Goal: Task Accomplishment & Management: Complete application form

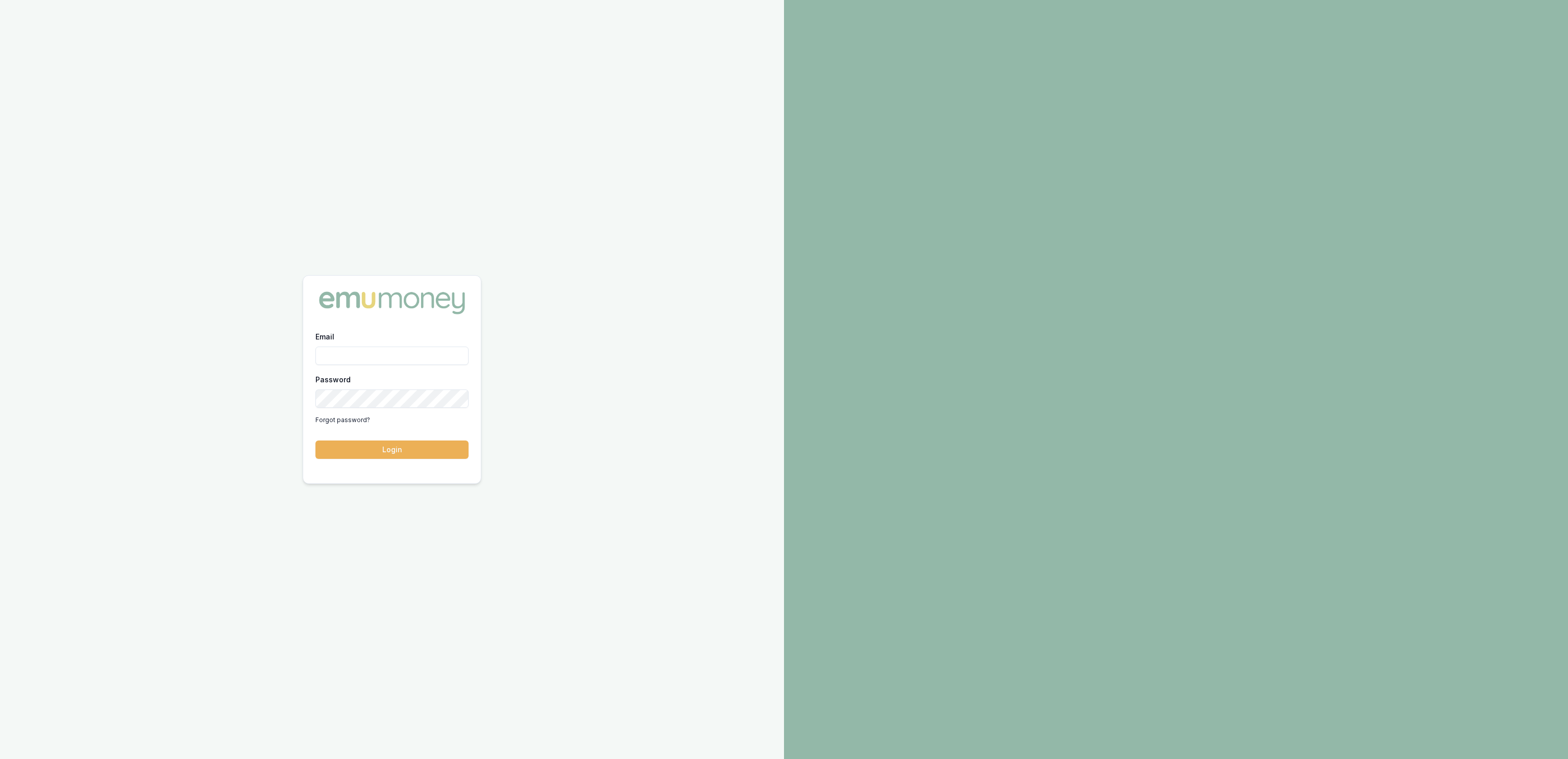
type input "jackson.fanfulla@emumoney.com.au"
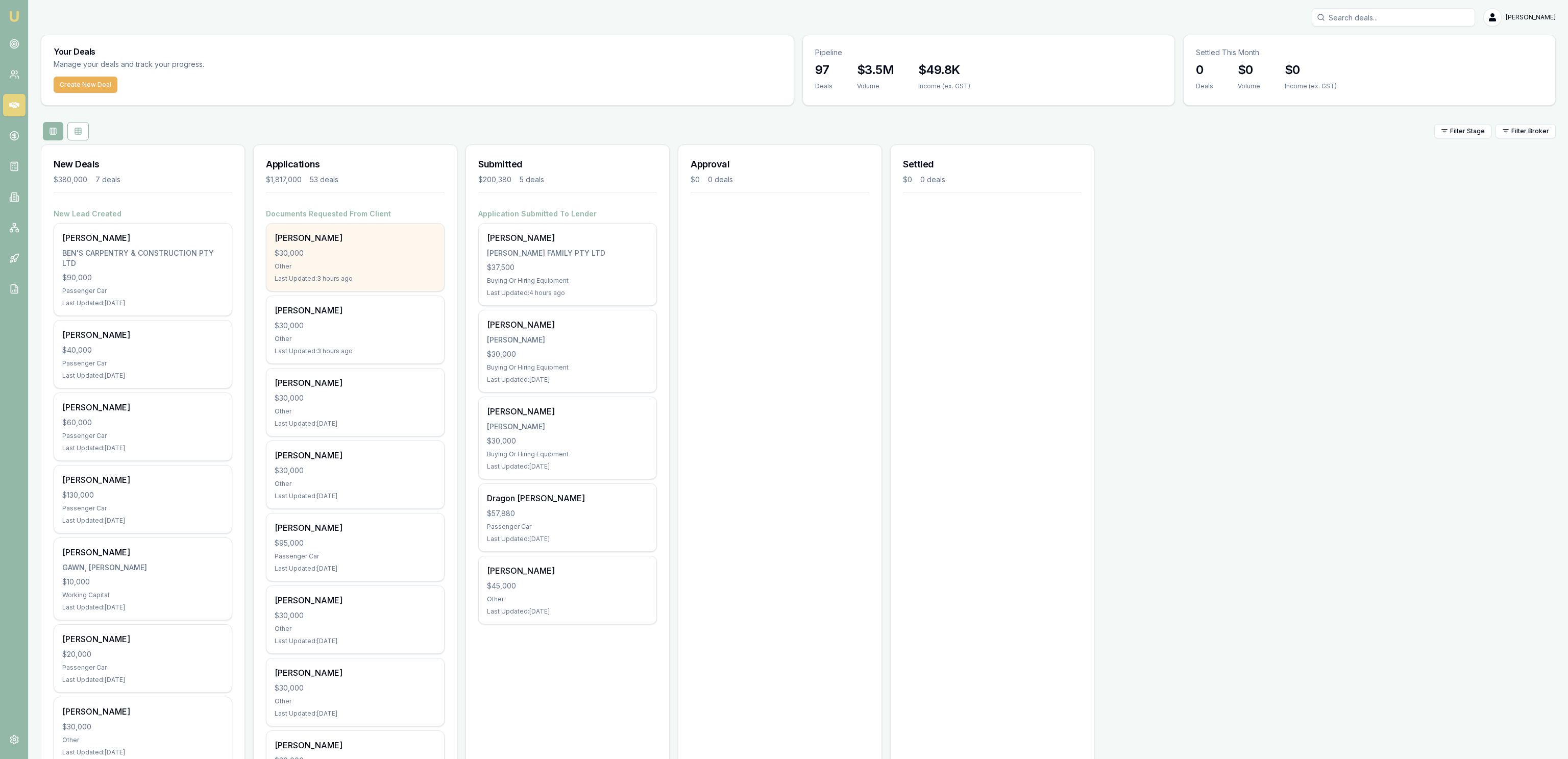
click at [377, 251] on div "$30,000" at bounding box center [355, 253] width 161 height 10
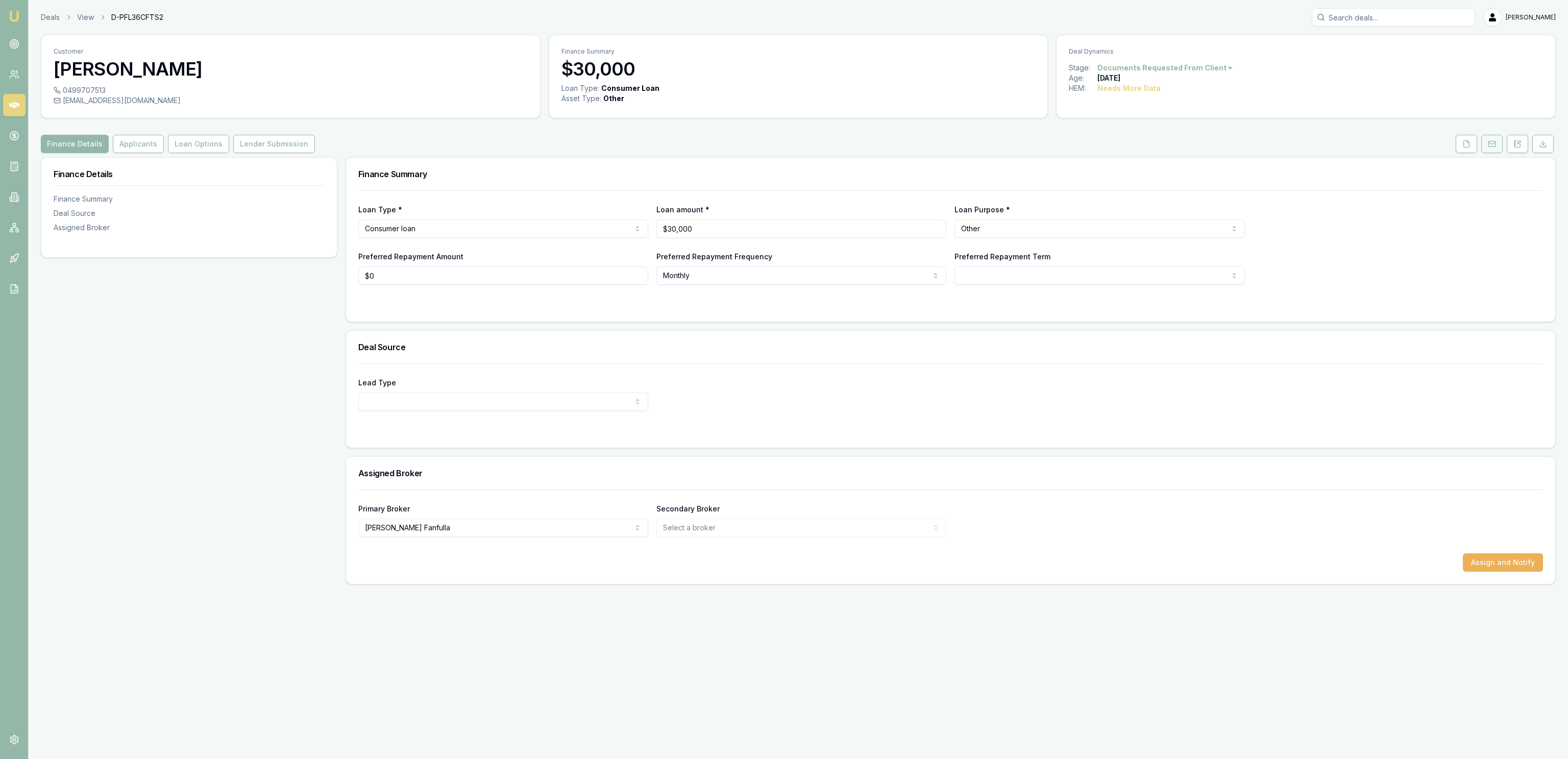
click at [1484, 145] on button at bounding box center [1492, 144] width 21 height 18
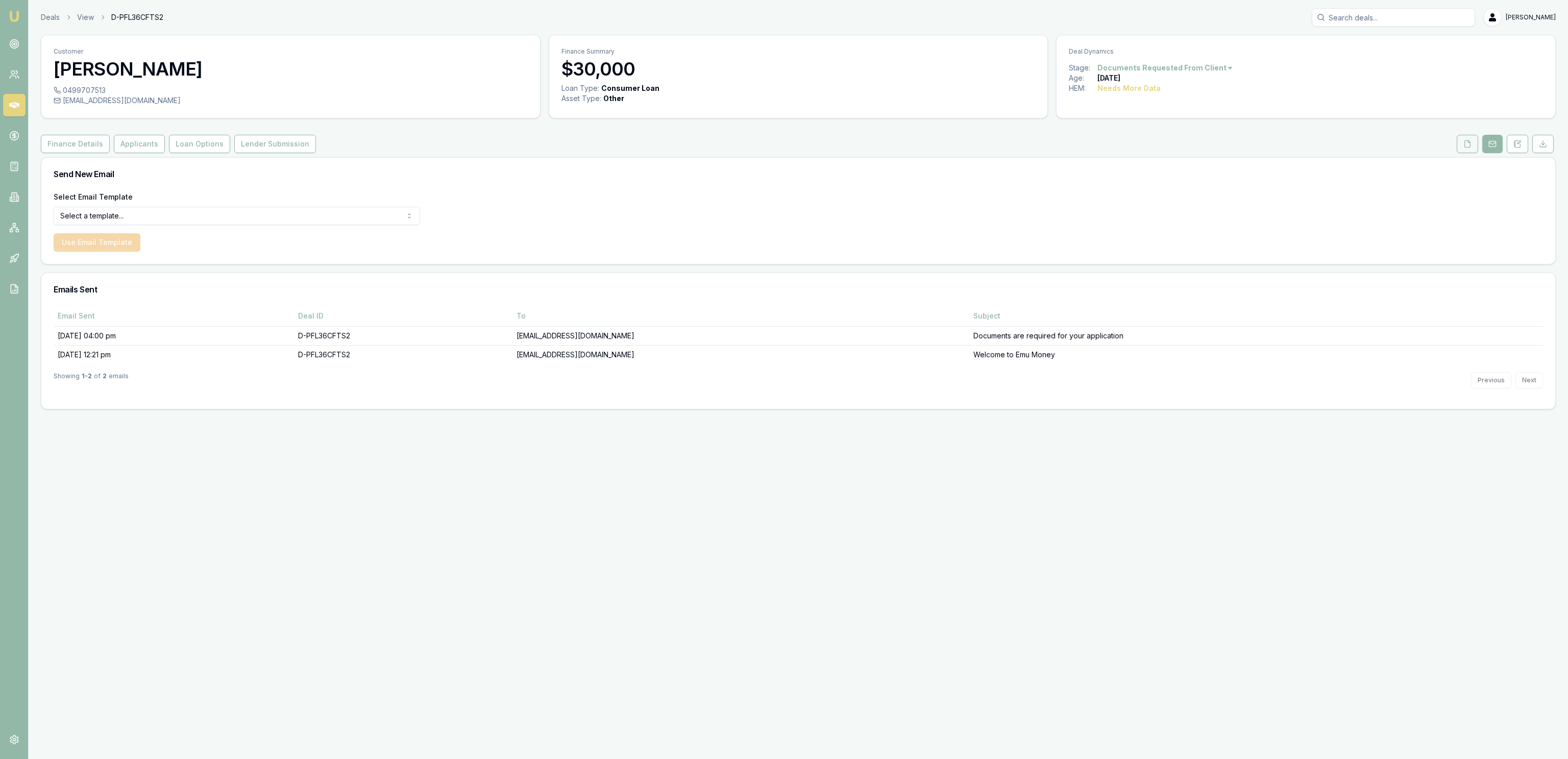
click at [1474, 145] on button at bounding box center [1468, 144] width 21 height 18
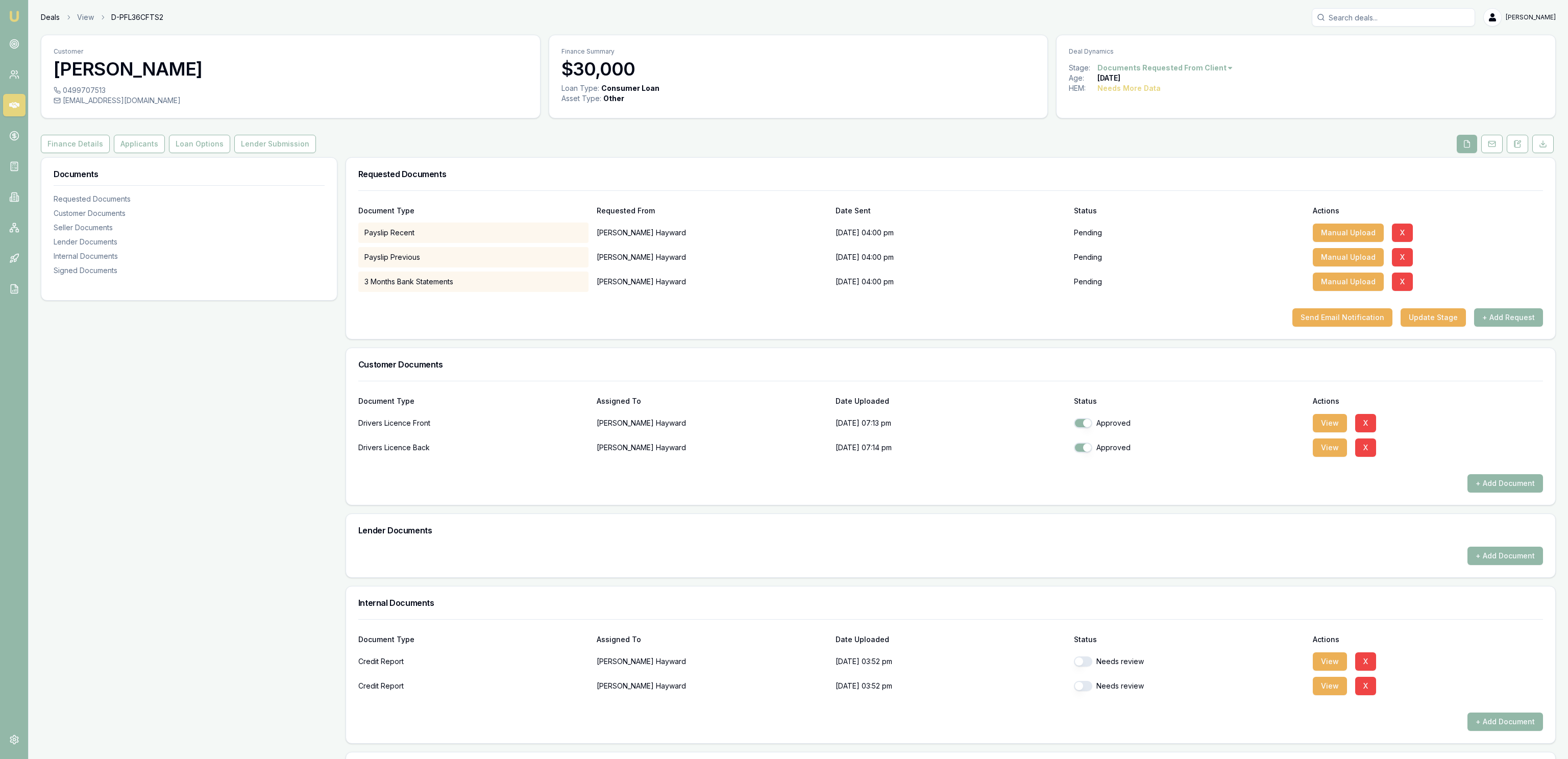
click at [52, 15] on link "Deals" at bounding box center [50, 17] width 19 height 10
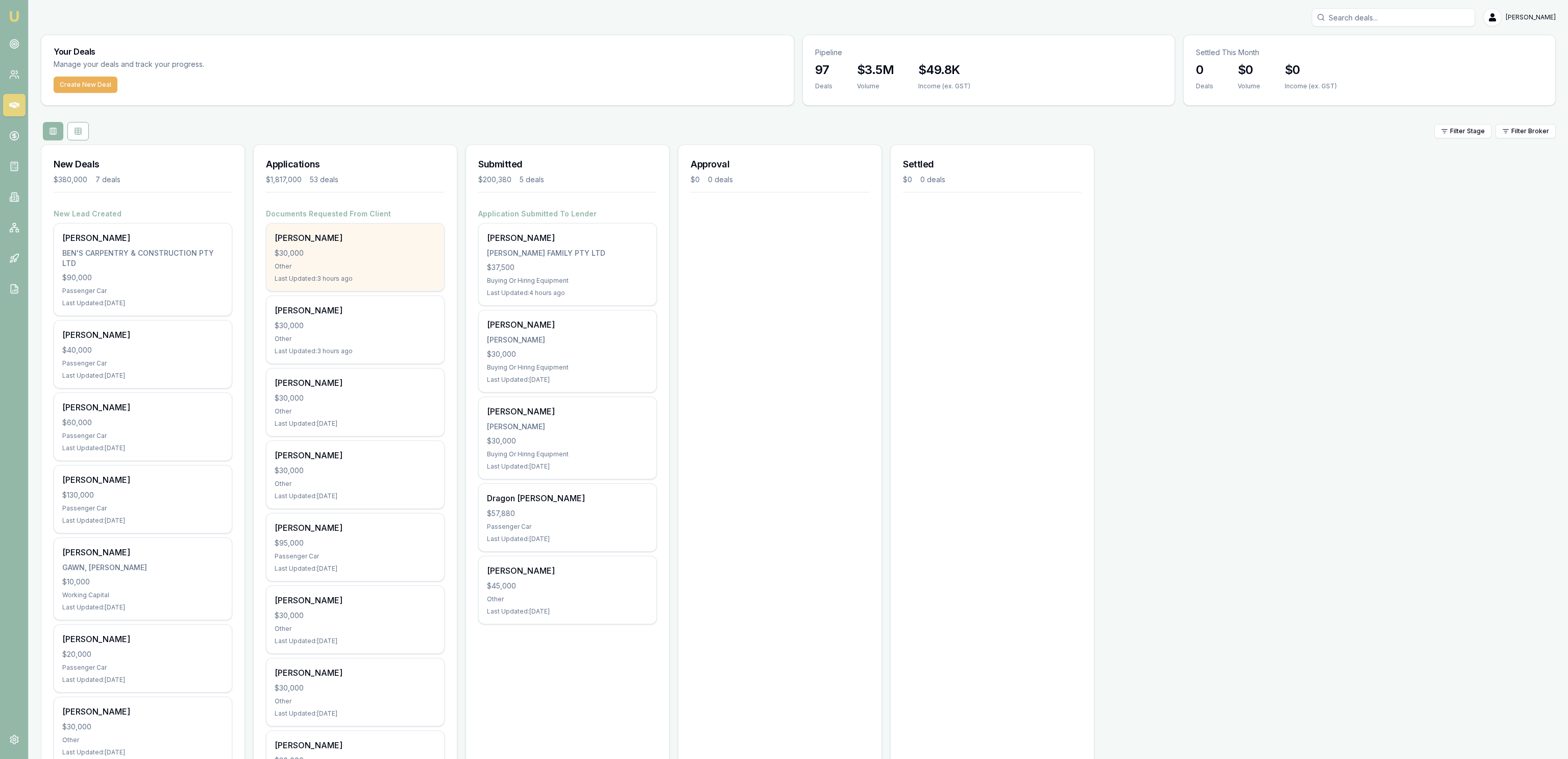
click at [379, 257] on div "$30,000" at bounding box center [355, 253] width 161 height 10
click at [52, 80] on div "Create New Deal" at bounding box center [417, 90] width 752 height 29
click at [56, 82] on button "Create New Deal" at bounding box center [85, 85] width 64 height 16
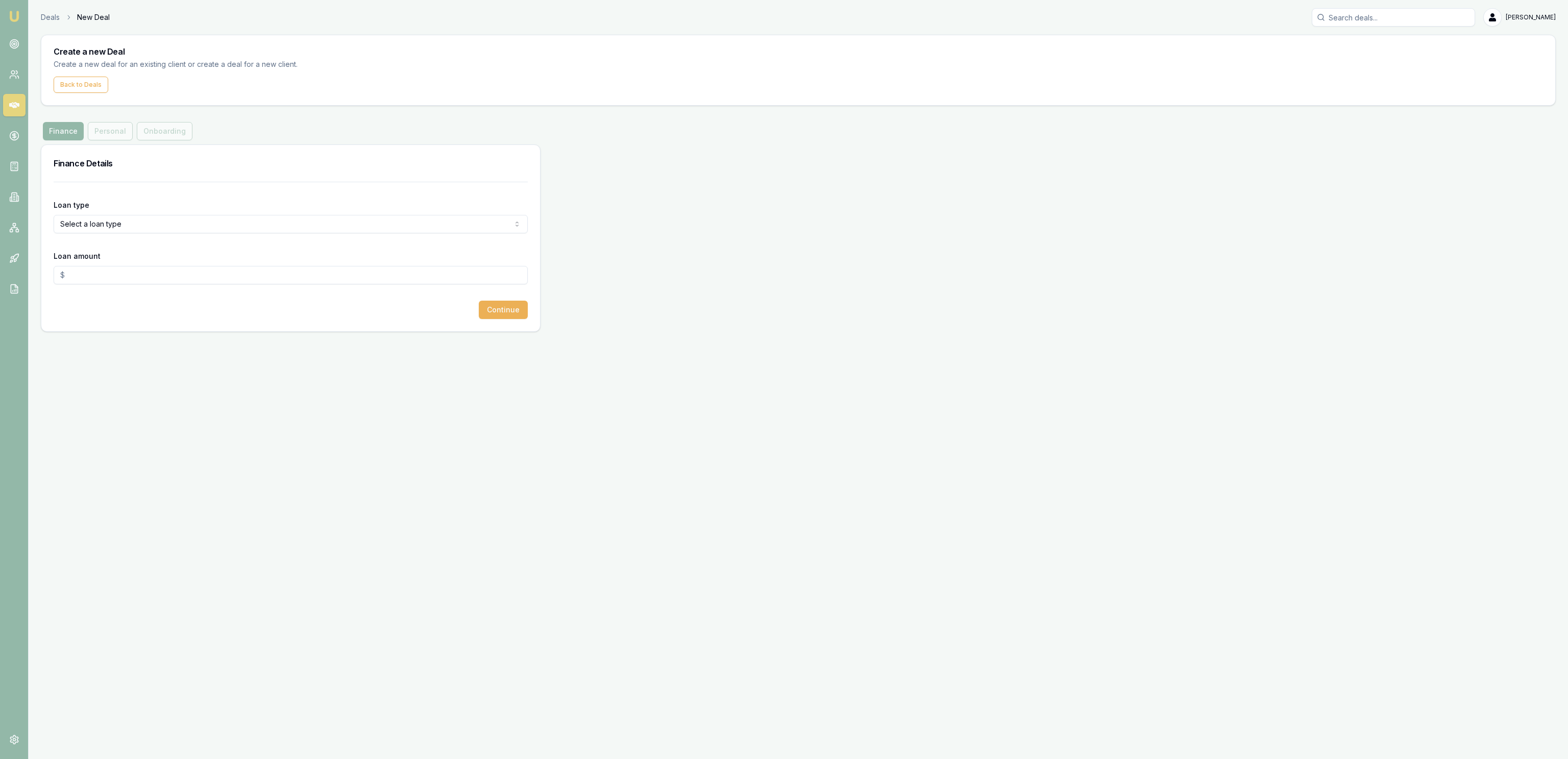
click at [115, 233] on body "Emu Broker Deals New Deal [PERSON_NAME] Fanfulla Toggle Menu Create a new Deal …" at bounding box center [784, 380] width 1568 height 759
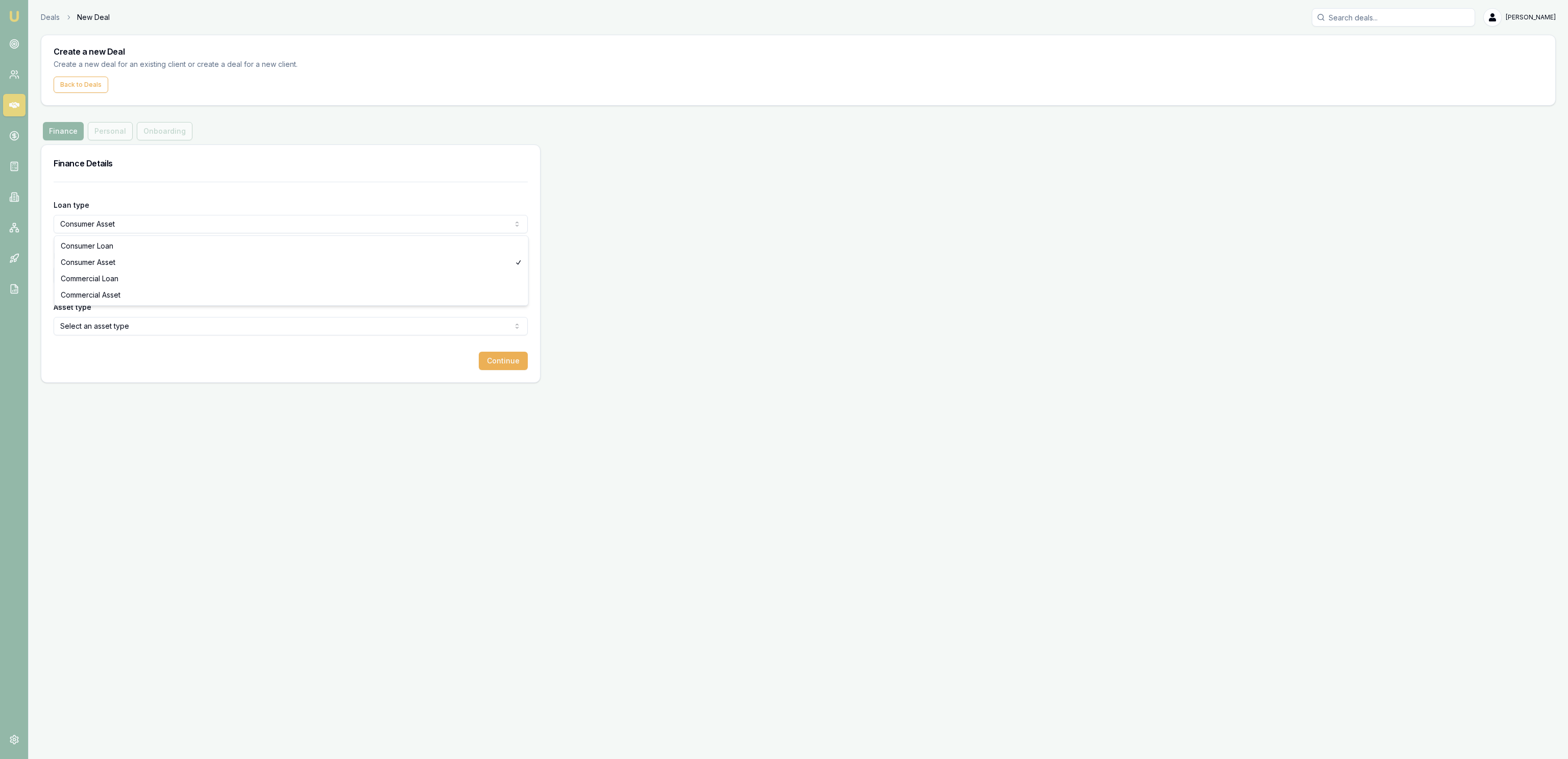
click at [127, 223] on html "Emu Broker Deals New Deal [PERSON_NAME] Fanfulla Toggle Menu Create a new Deal …" at bounding box center [784, 380] width 1568 height 759
select select "CONSUMER_LOAN"
click at [122, 275] on input "Loan amount" at bounding box center [290, 275] width 474 height 18
type input "$30,000.00"
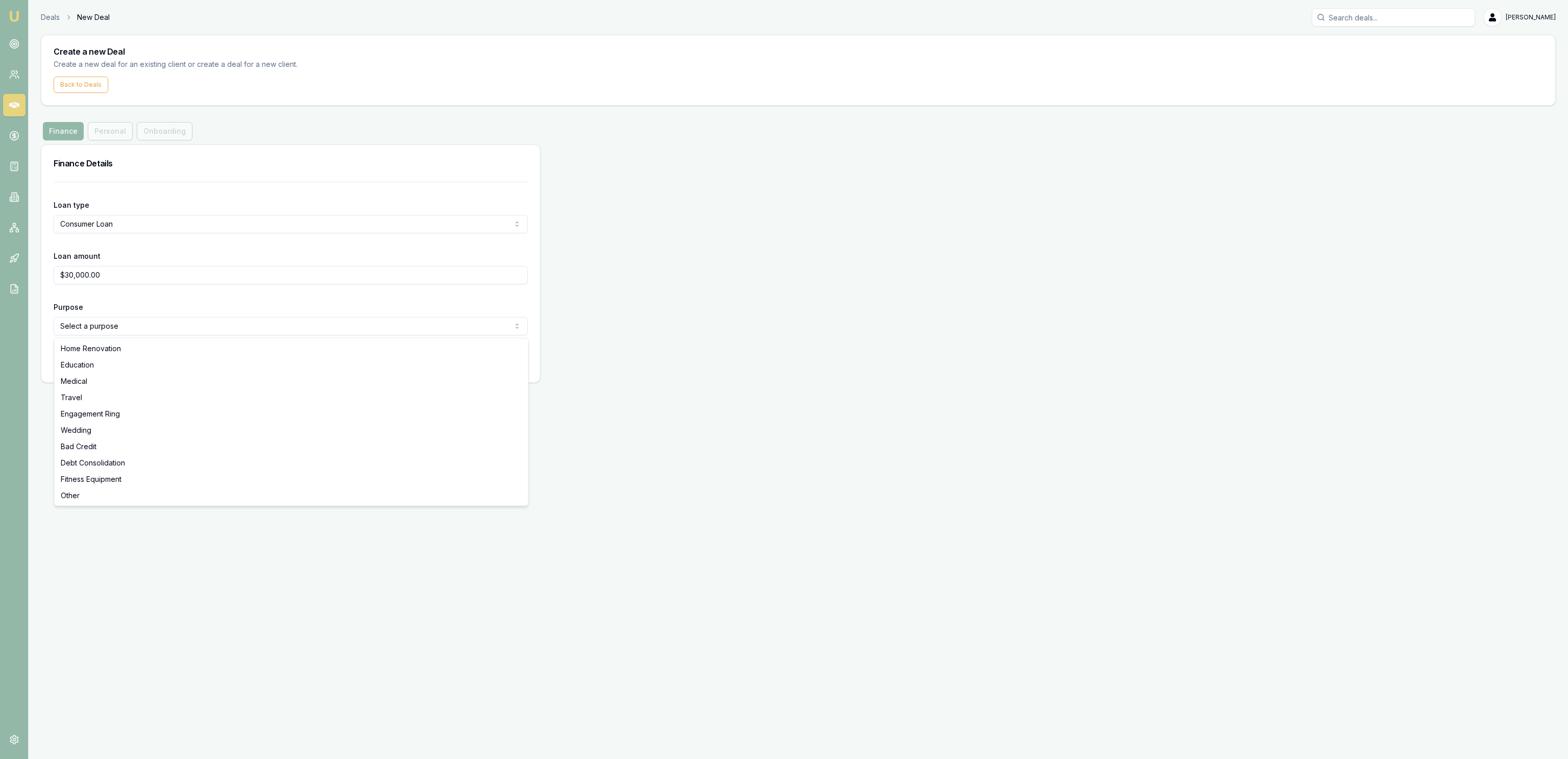
click at [139, 321] on html "Emu Broker Deals New Deal [PERSON_NAME] Fanfulla Toggle Menu Create a new Deal …" at bounding box center [784, 380] width 1568 height 759
select select "OTHER"
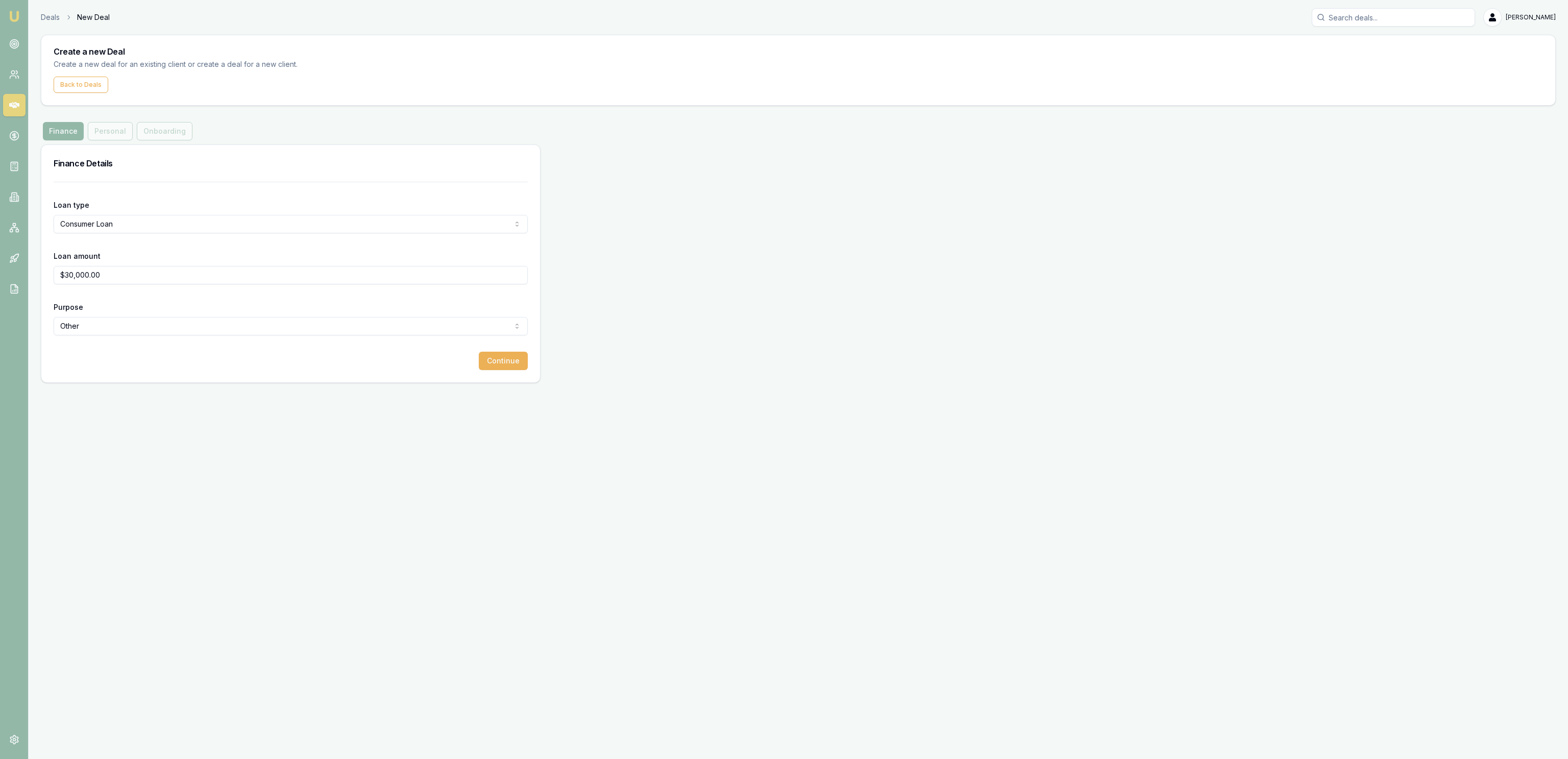
click at [255, 453] on div "Emu Broker Deals New Deal [PERSON_NAME] Fanfulla Toggle Menu Create a new Deal …" at bounding box center [784, 380] width 1568 height 759
click at [509, 365] on button "Continue" at bounding box center [504, 361] width 49 height 18
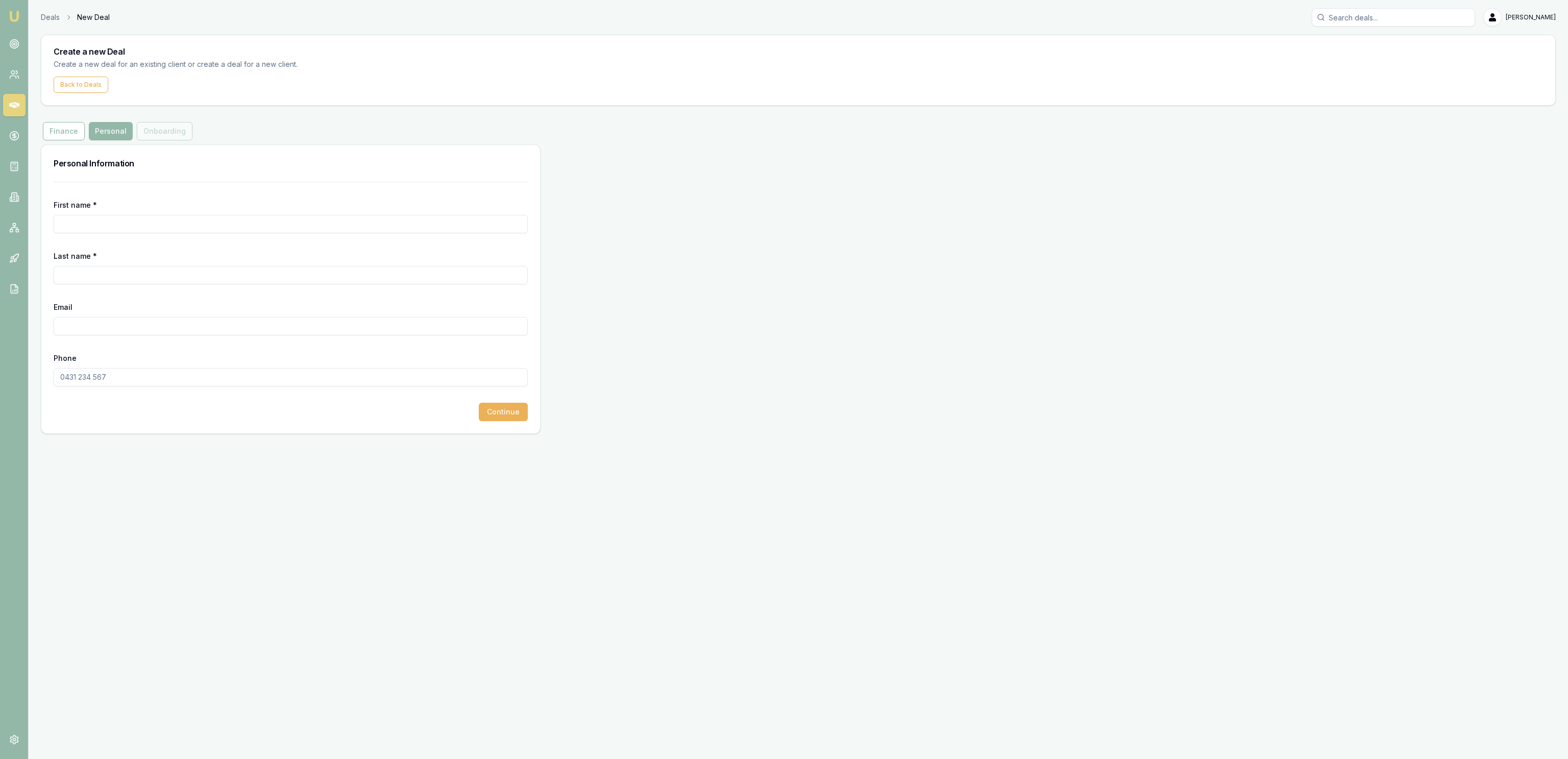
click at [303, 215] on div "First name *" at bounding box center [290, 216] width 474 height 34
click at [260, 227] on input "First name *" at bounding box center [290, 224] width 474 height 18
type input "[PERSON_NAME]"
type input "q"
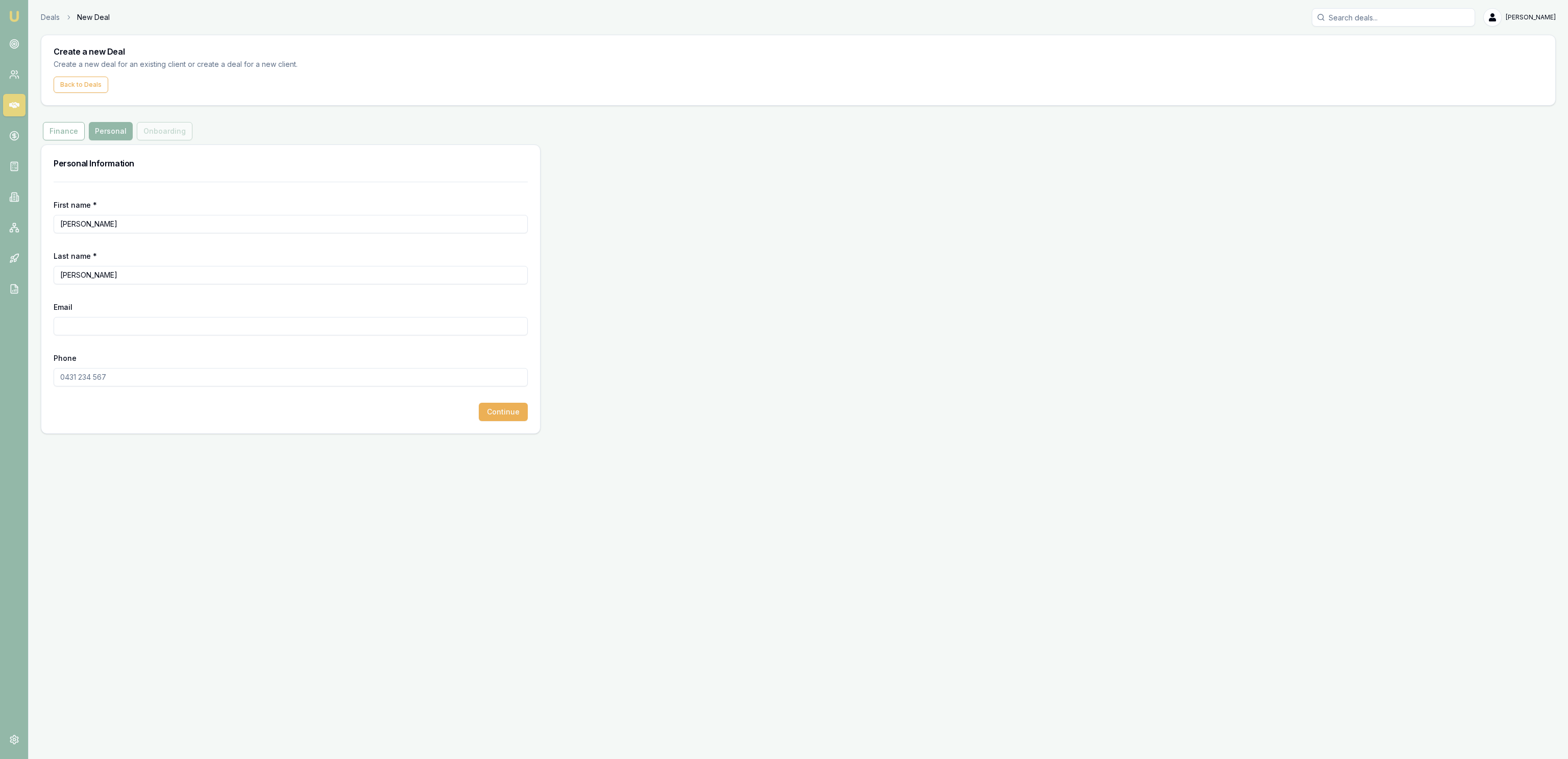
paste input "[EMAIL_ADDRESS][DOMAIN_NAME]"
type input "[EMAIL_ADDRESS][DOMAIN_NAME]"
click at [165, 377] on input "Phone" at bounding box center [290, 377] width 474 height 18
paste input "0499 767 479"
type input "0499 767 479"
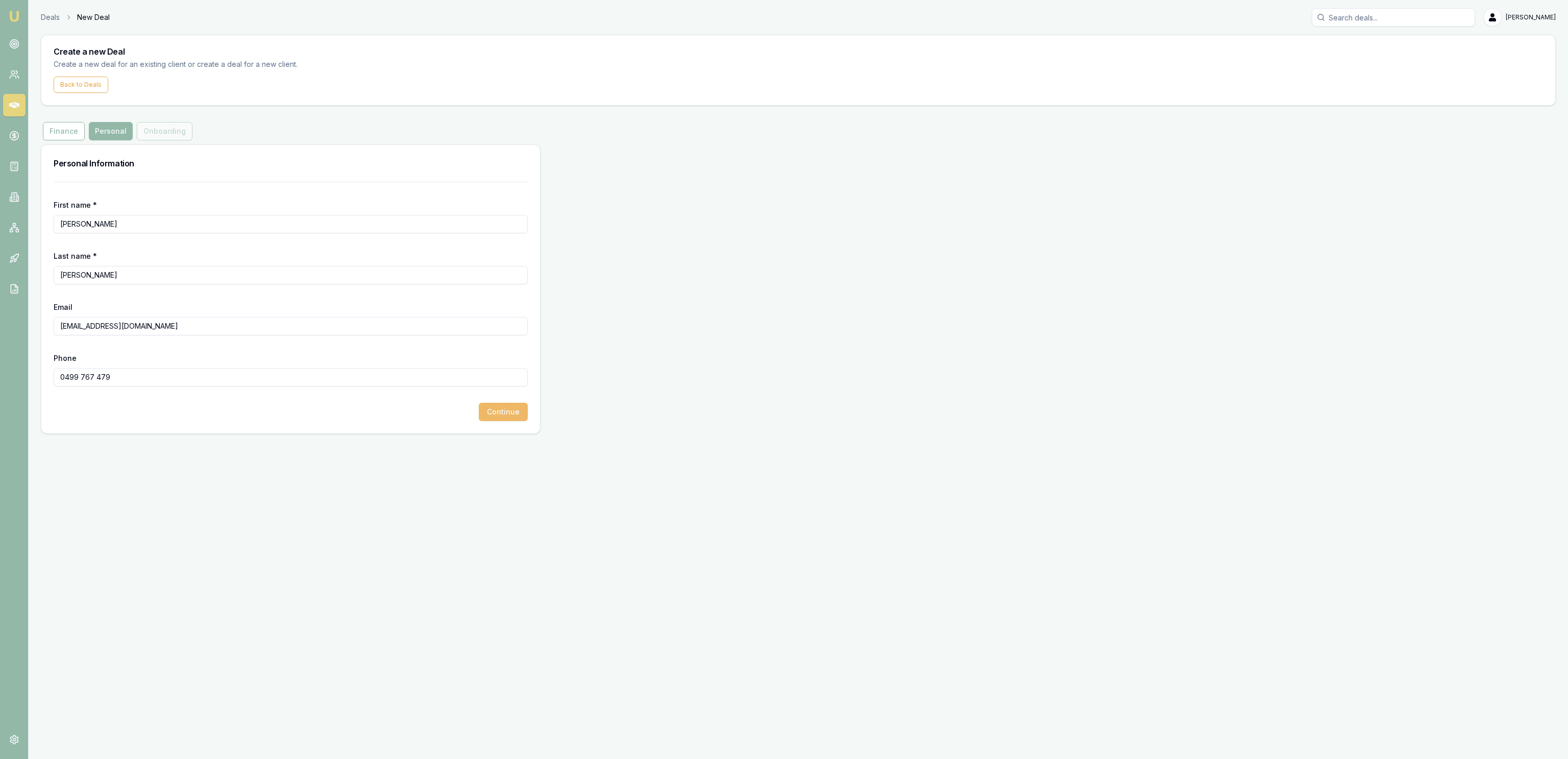
click at [505, 407] on button "Continue" at bounding box center [504, 412] width 49 height 18
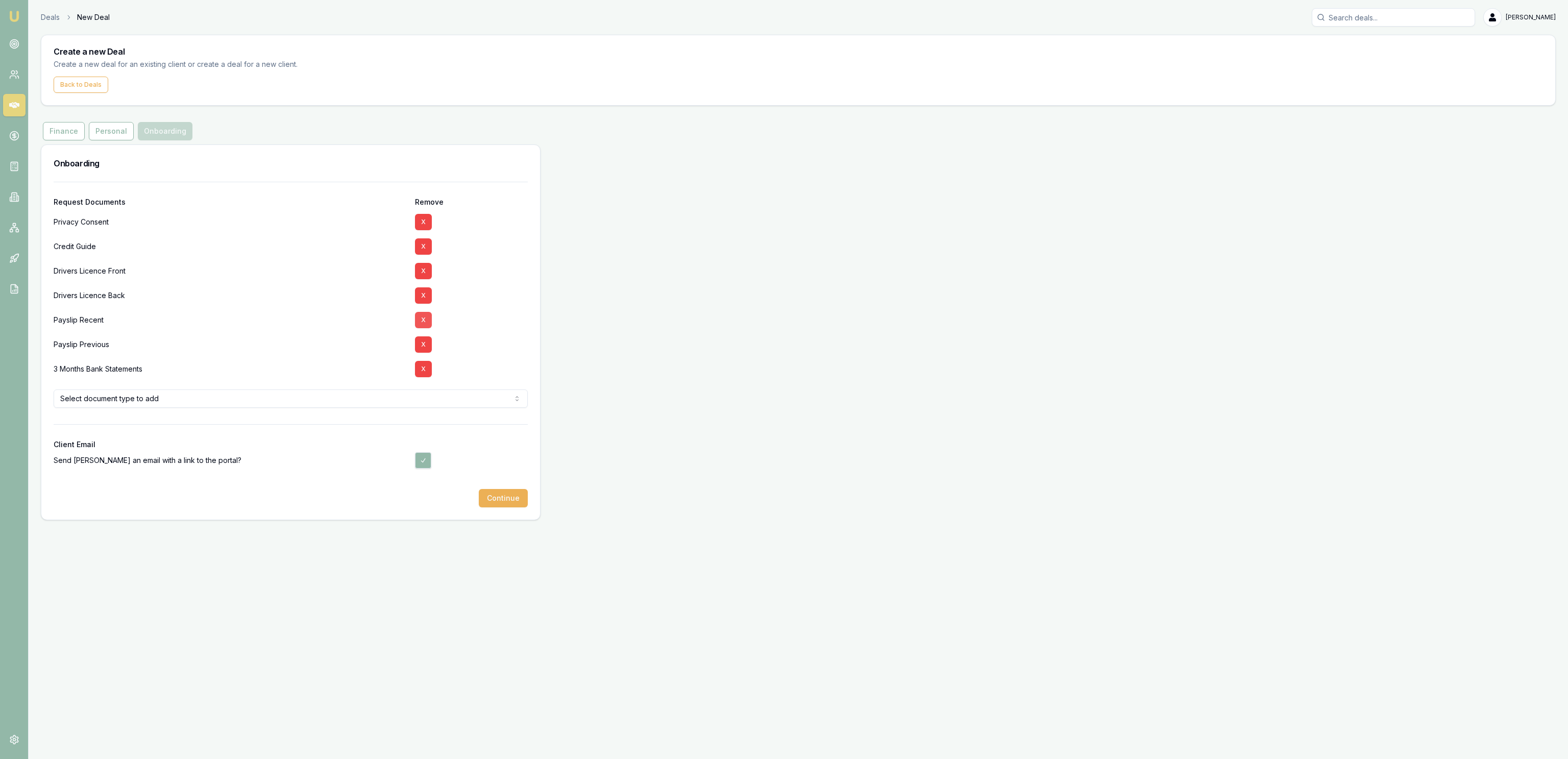
click at [427, 322] on button "X" at bounding box center [423, 320] width 17 height 16
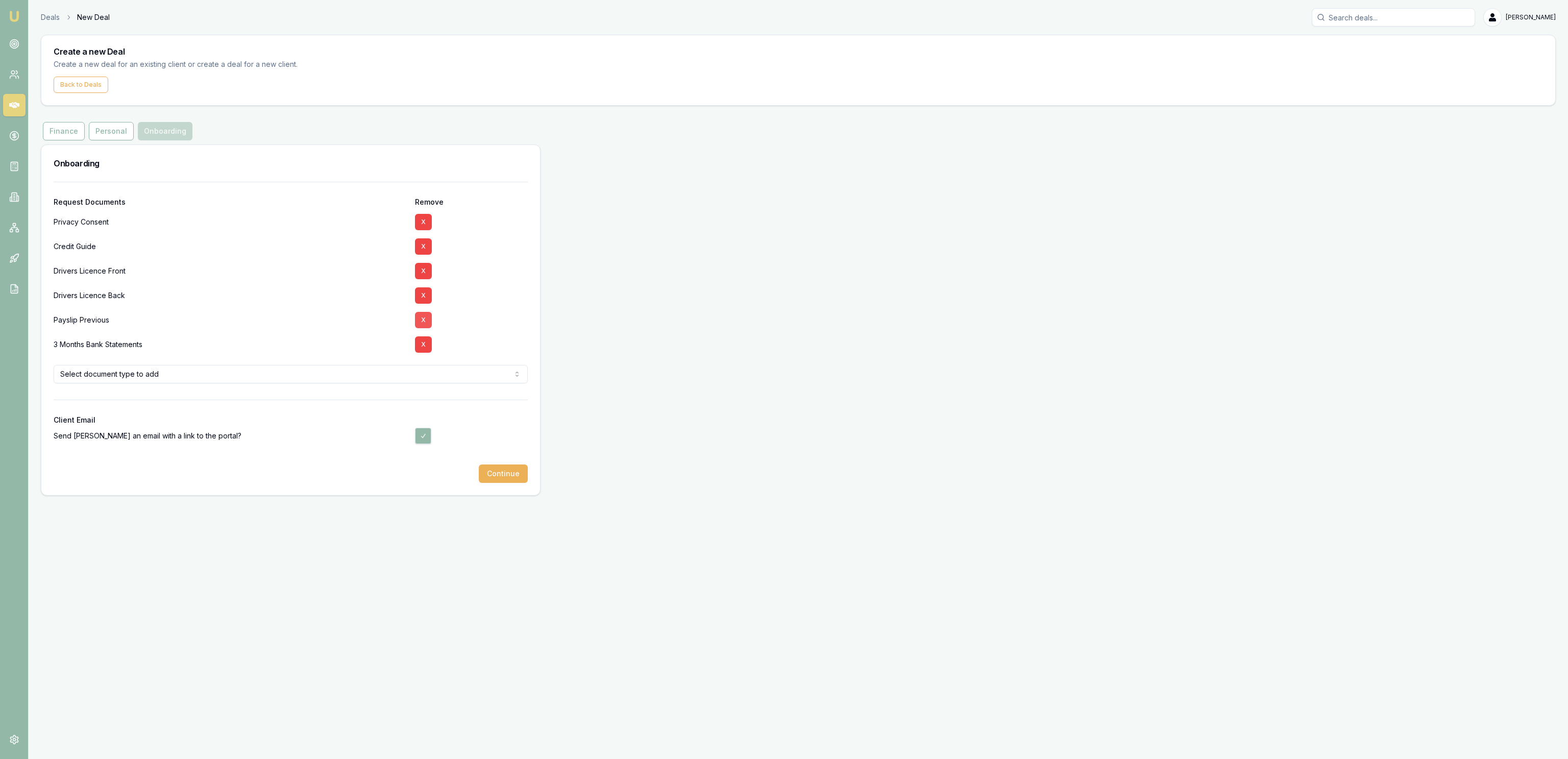
click at [422, 322] on button "X" at bounding box center [423, 320] width 17 height 16
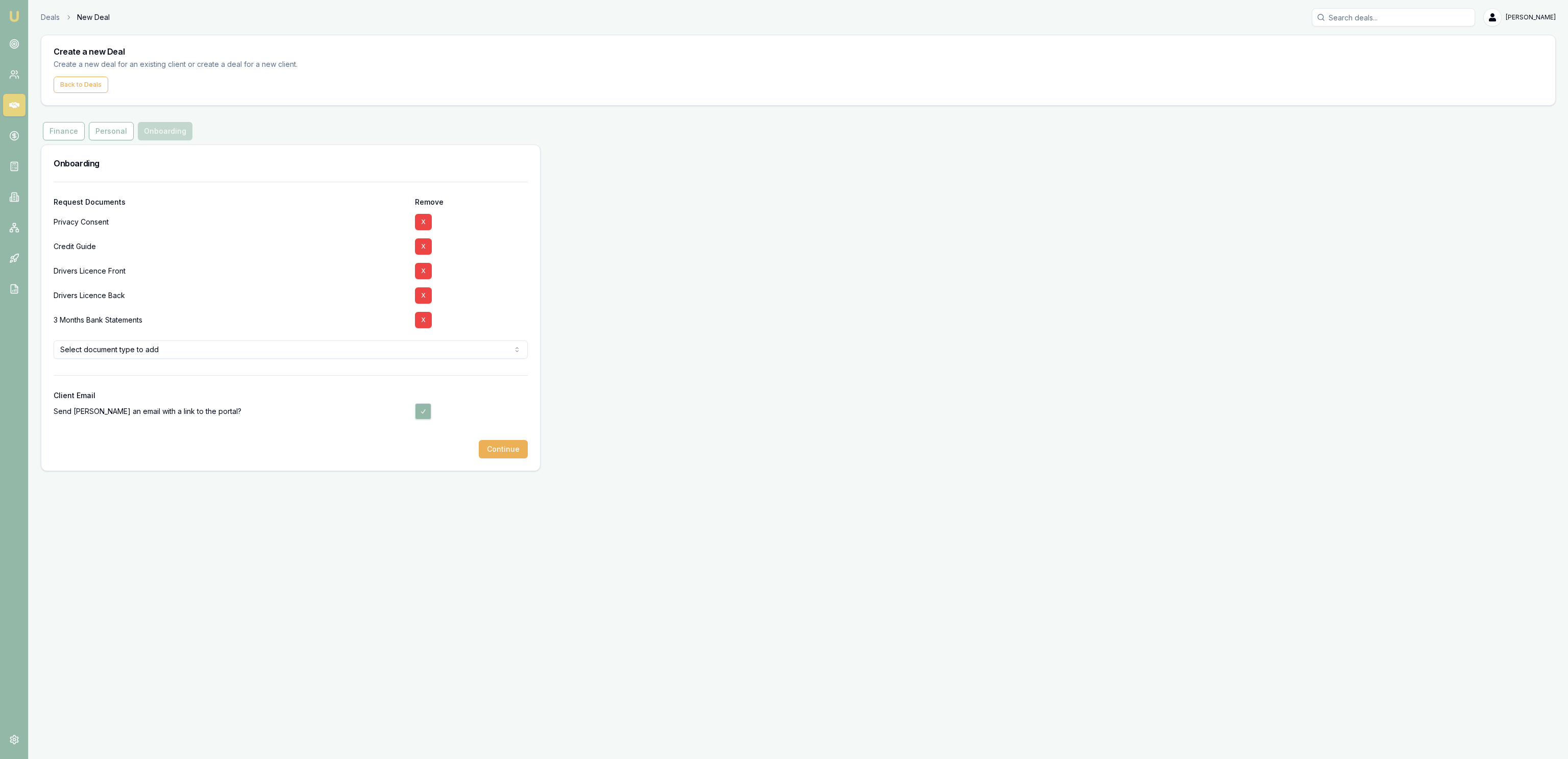
click at [422, 322] on button "X" at bounding box center [423, 320] width 17 height 16
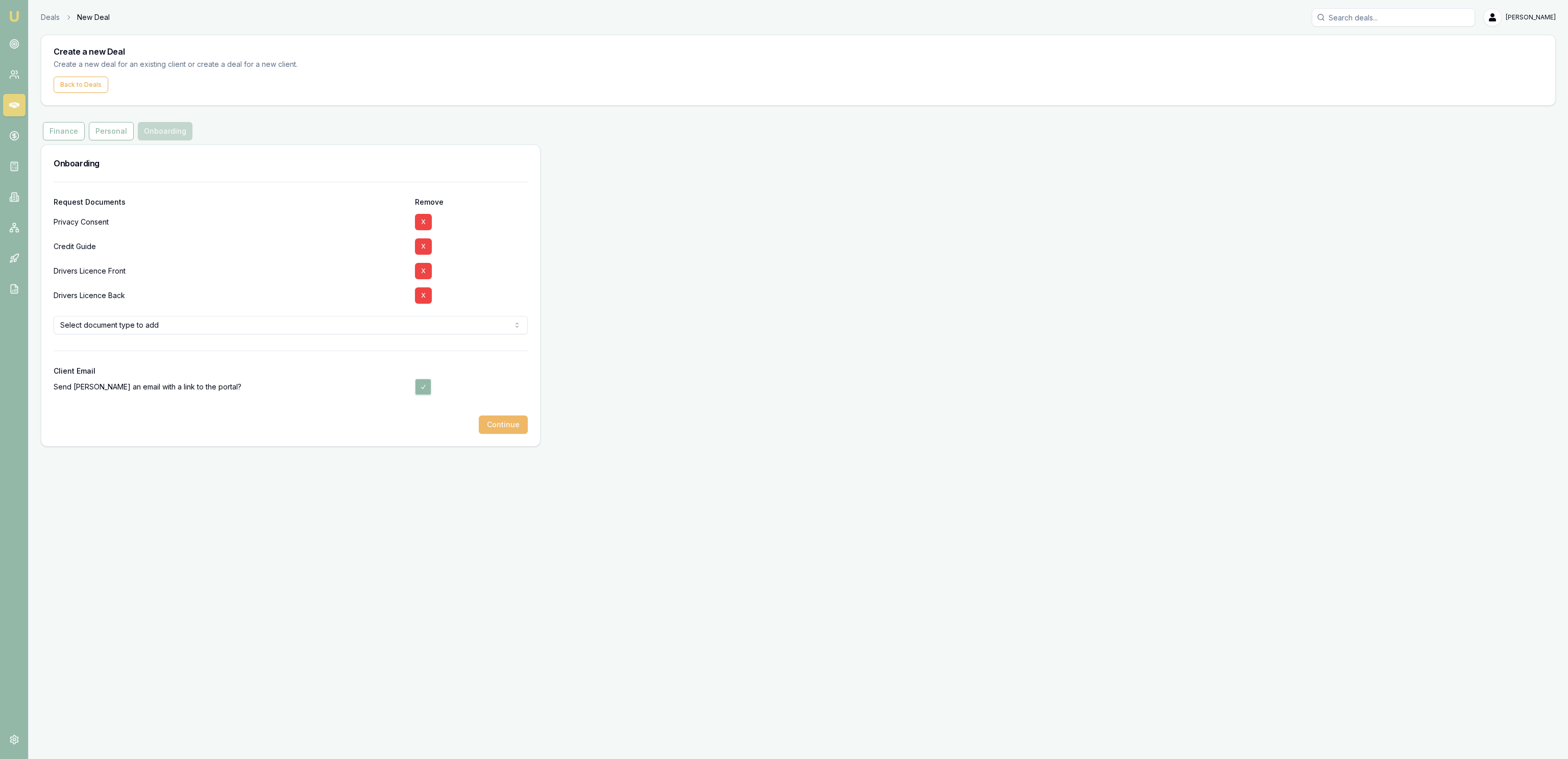
click at [508, 426] on button "Continue" at bounding box center [504, 425] width 49 height 18
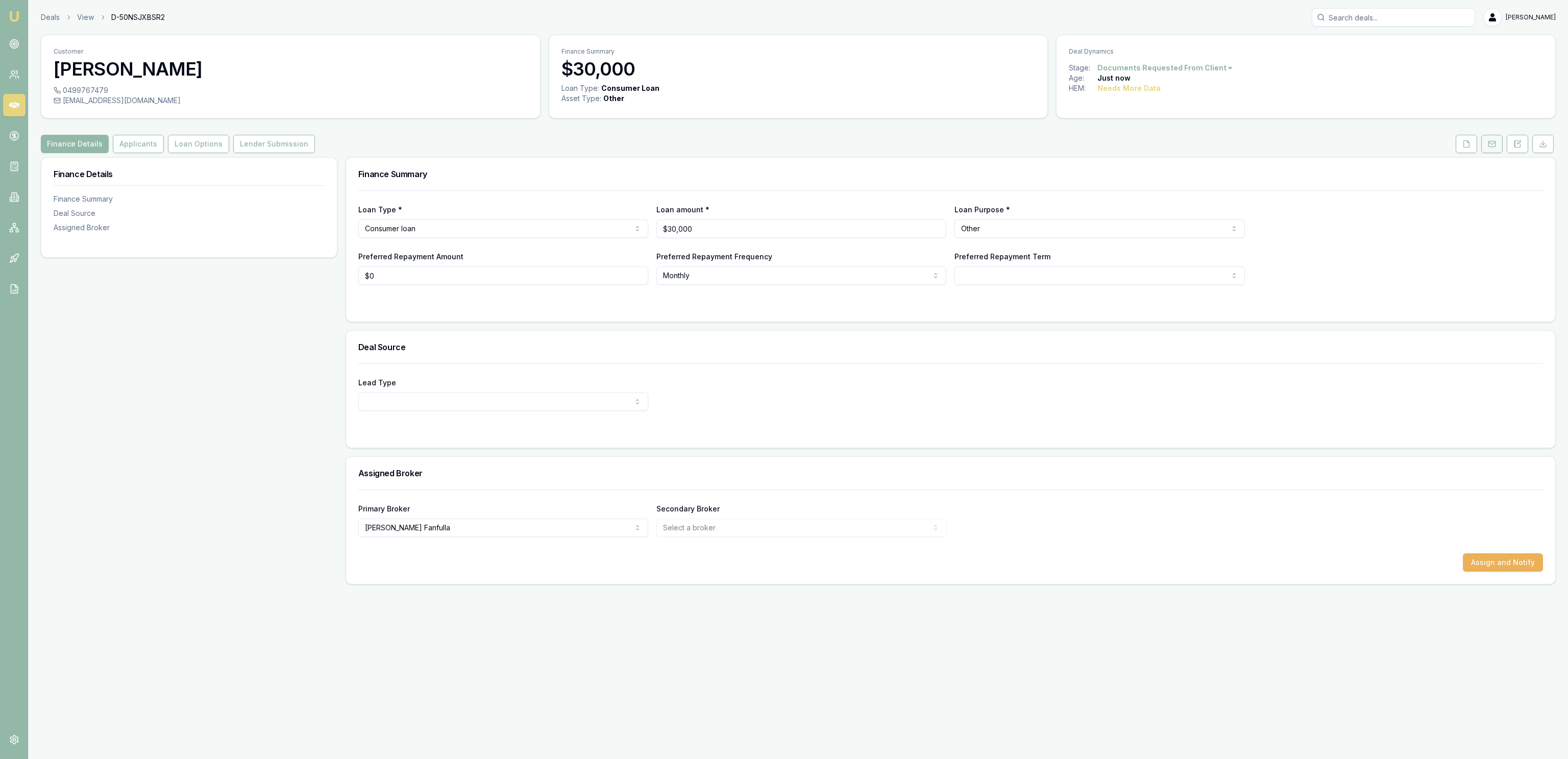
click at [1491, 145] on icon at bounding box center [1492, 143] width 7 height 2
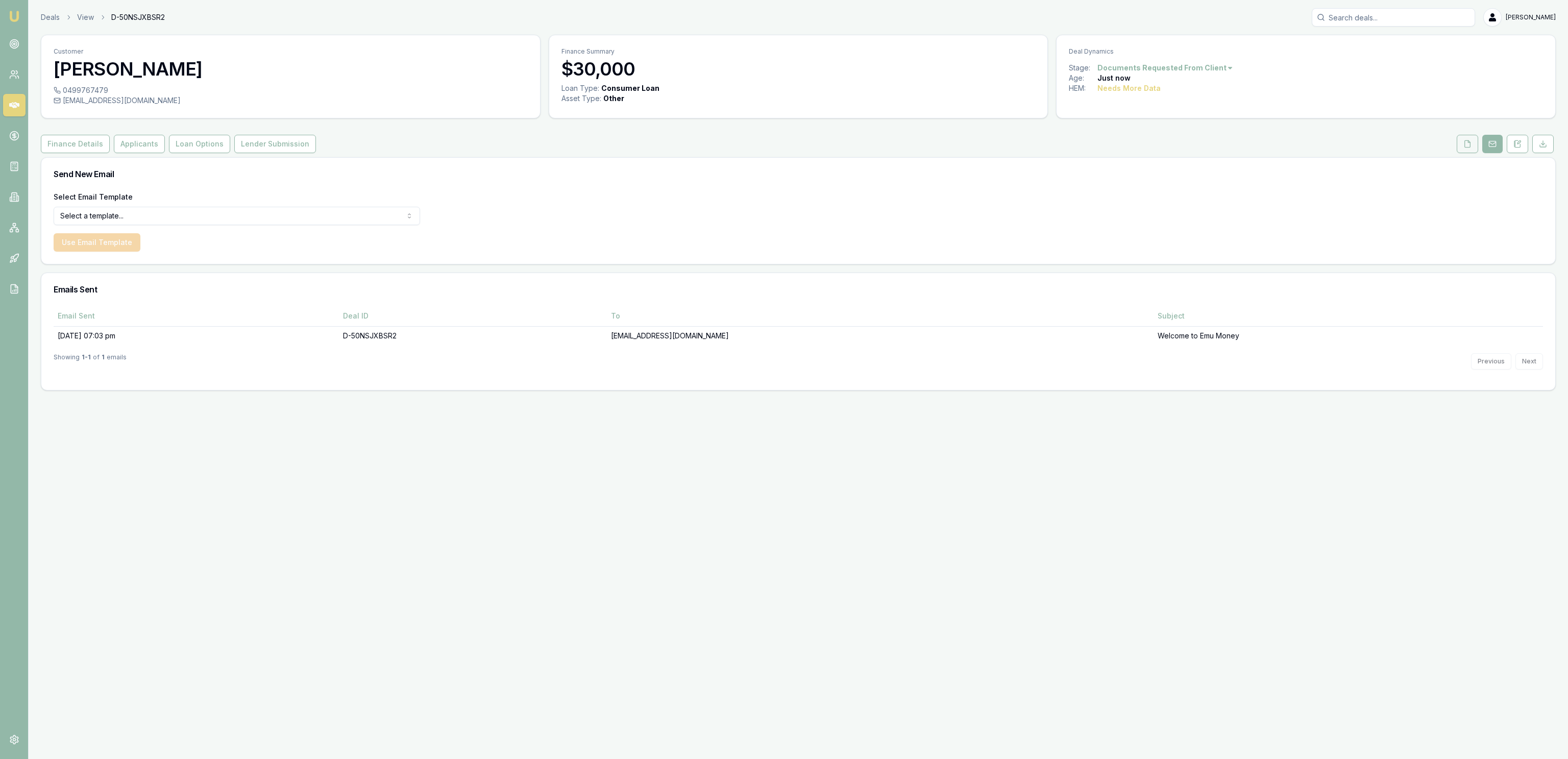
click at [1465, 147] on icon at bounding box center [1468, 144] width 8 height 8
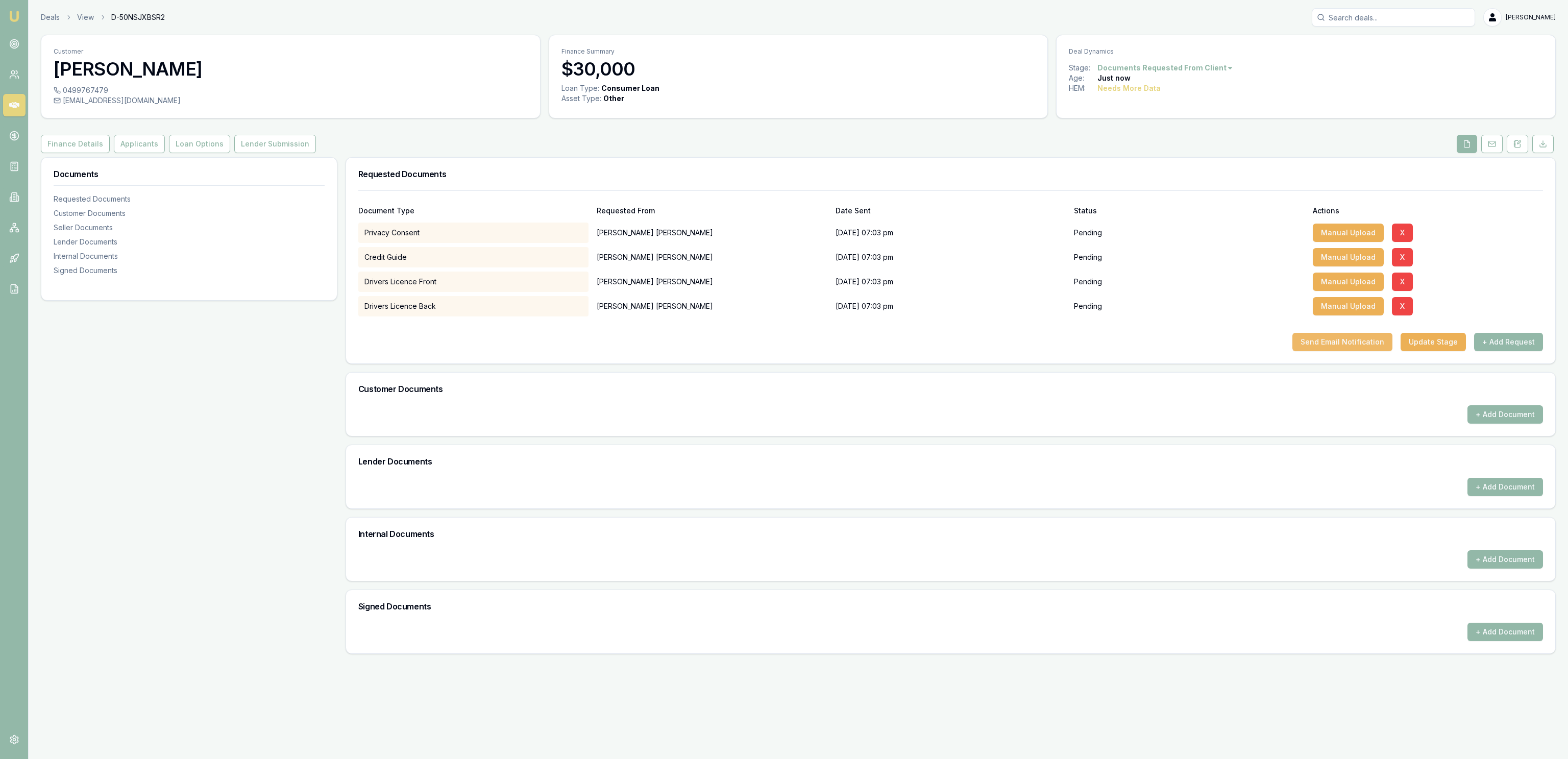
click at [1332, 347] on button "Send Email Notification" at bounding box center [1343, 342] width 100 height 18
click at [908, 398] on body "Emu Broker Deals View D-50NSJXBSR2 [PERSON_NAME] Fanfulla Toggle Menu Customer …" at bounding box center [784, 380] width 1568 height 759
click at [852, 404] on div "Customer Documents" at bounding box center [950, 389] width 1209 height 33
click at [1339, 343] on button "Send Email Notification" at bounding box center [1343, 342] width 100 height 18
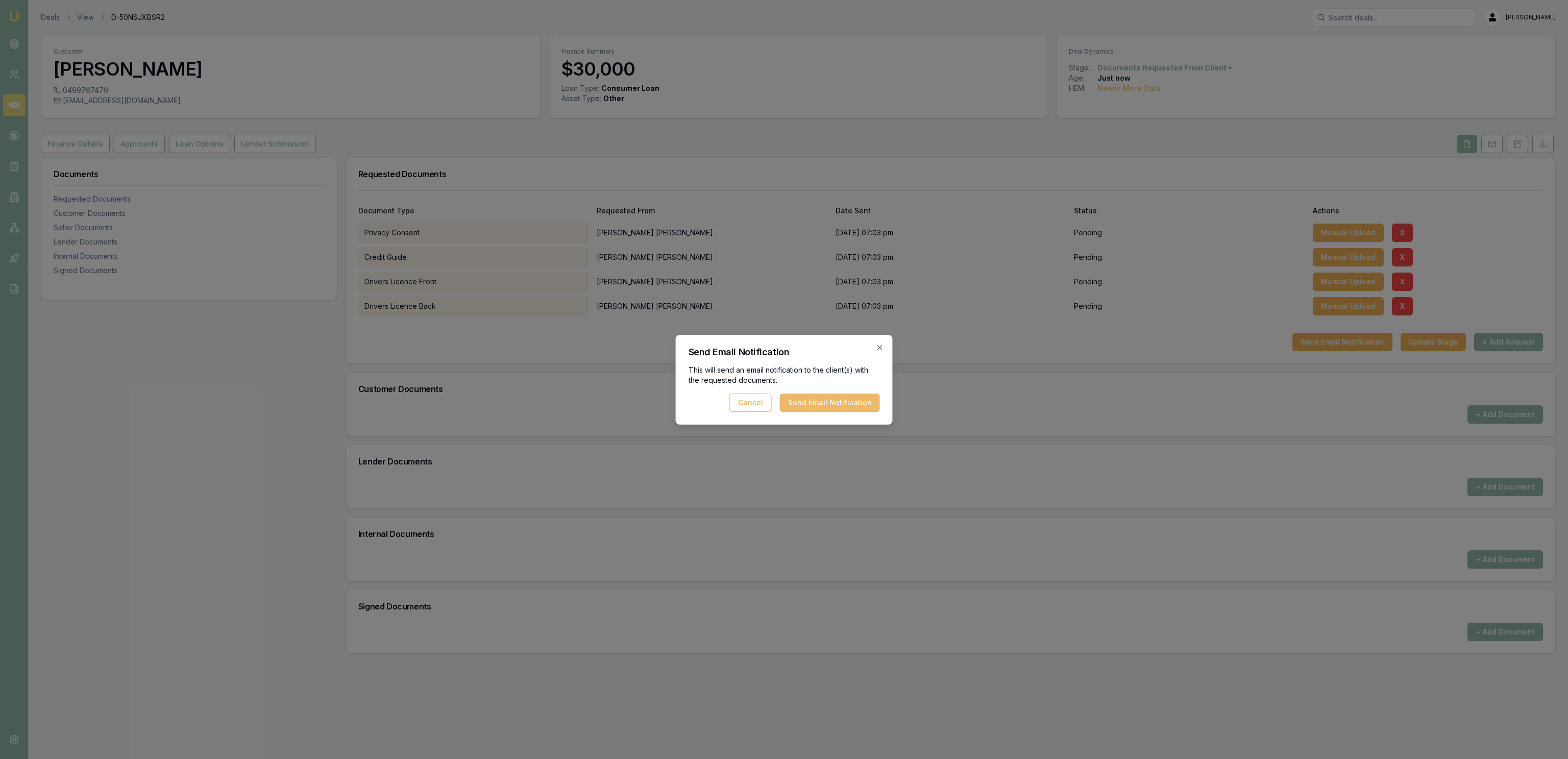
click at [793, 409] on button "Send Email Notification" at bounding box center [830, 402] width 100 height 18
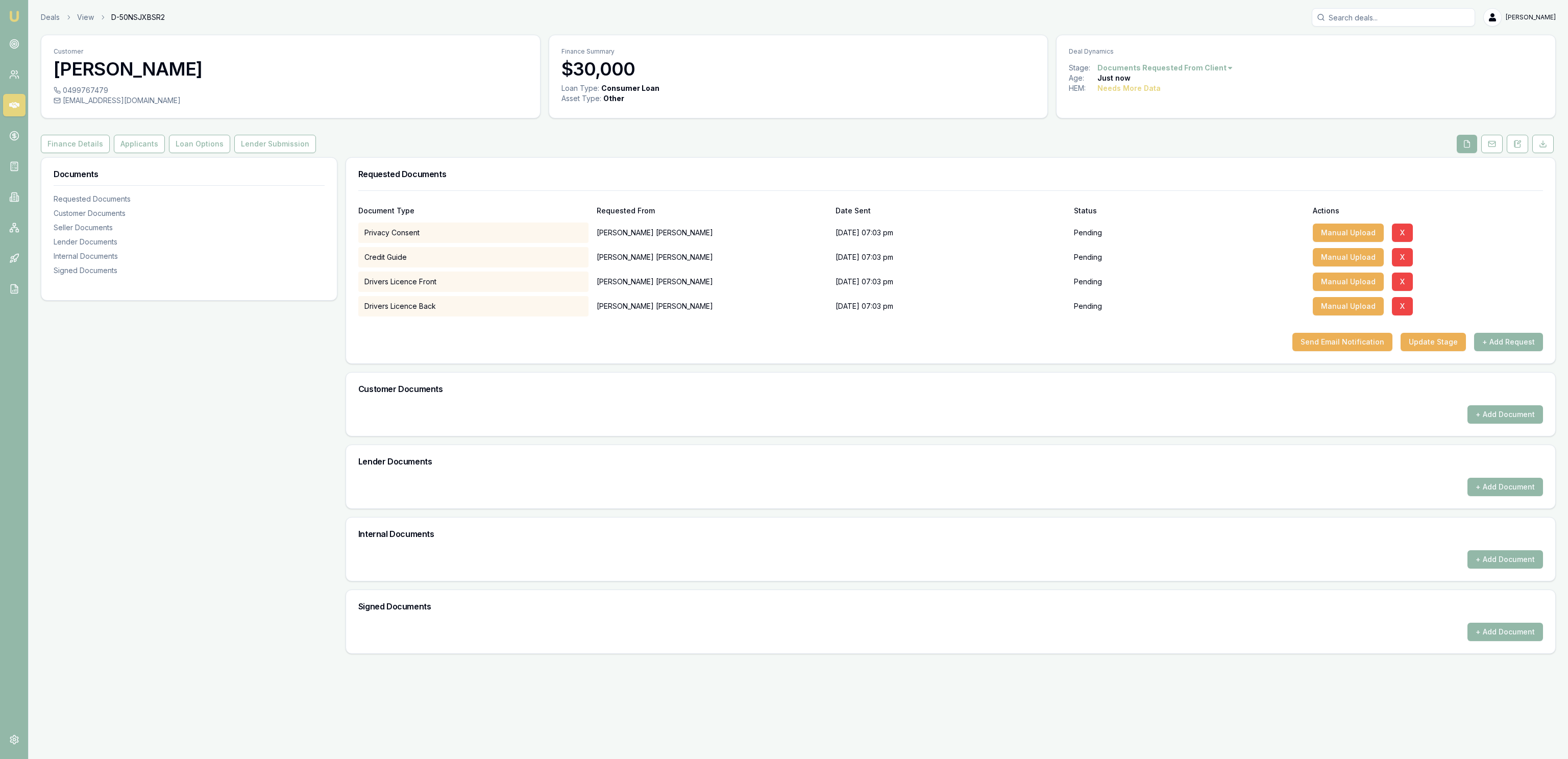
click at [47, 9] on div "Deals View D-50NSJXBSR2 [PERSON_NAME]" at bounding box center [798, 17] width 1515 height 18
click at [47, 18] on link "Deals" at bounding box center [50, 17] width 19 height 10
